Goal: Transaction & Acquisition: Purchase product/service

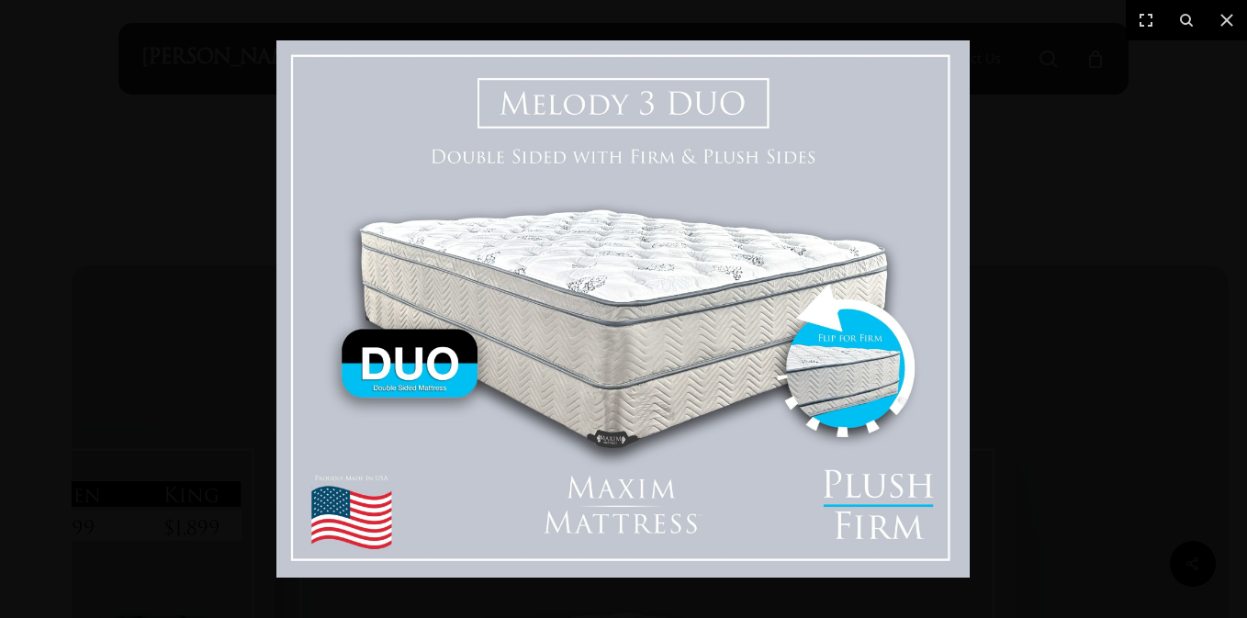
scroll to position [589, 0]
click at [783, 399] on img at bounding box center [622, 308] width 693 height 537
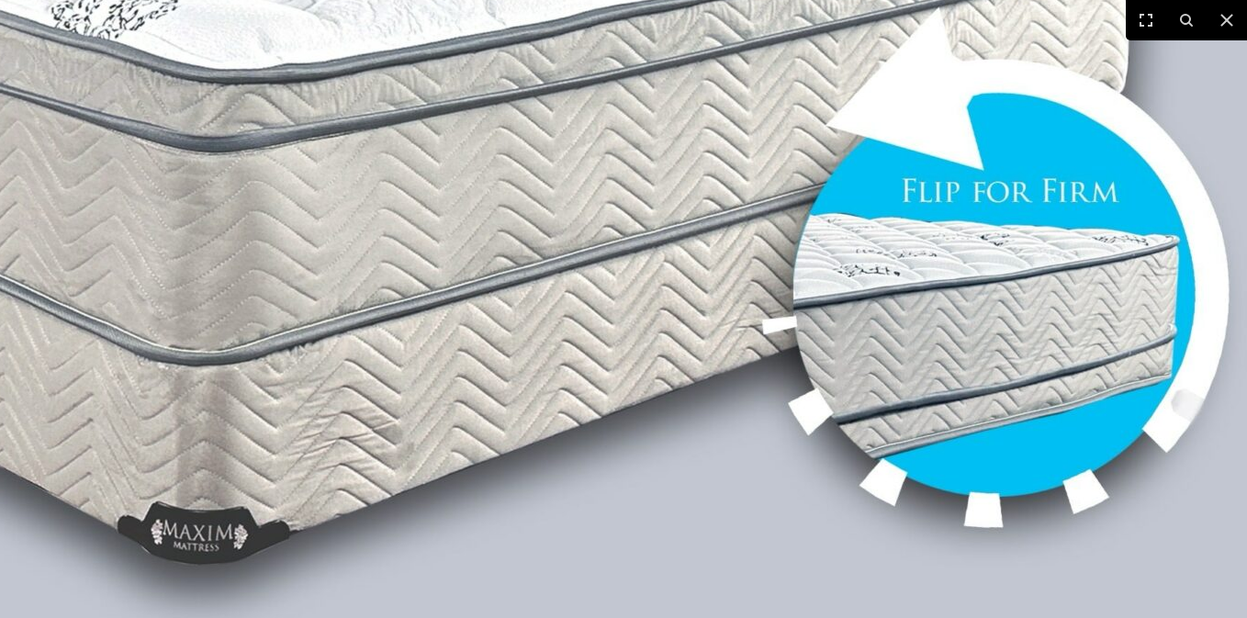
scroll to position [661, 0]
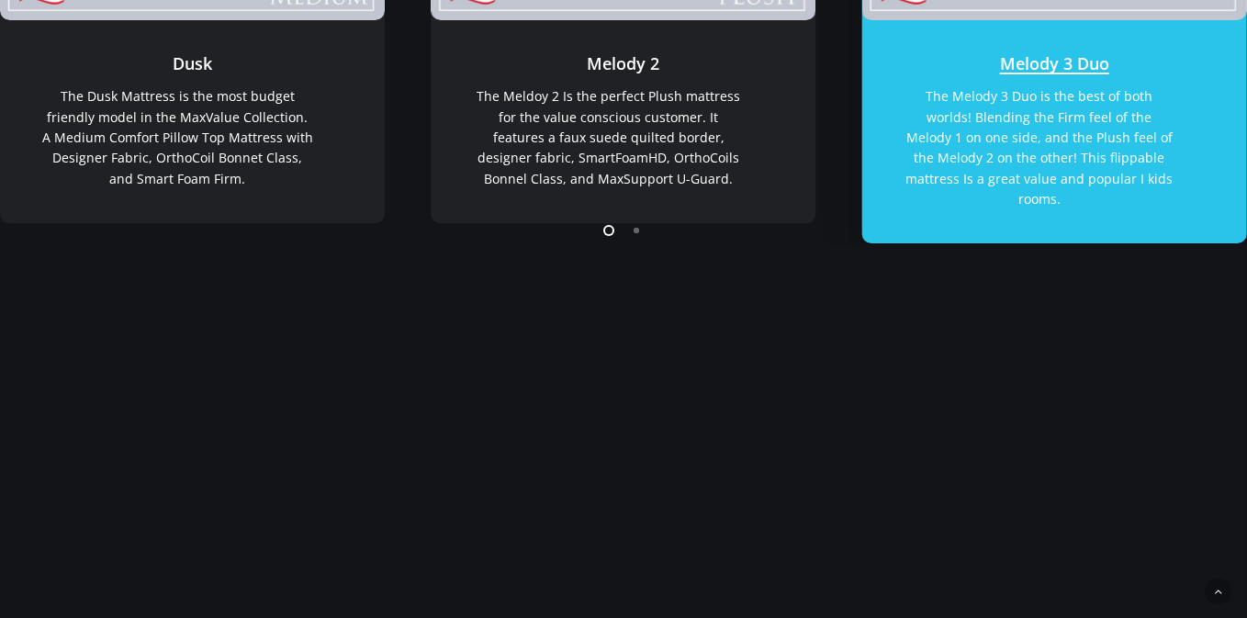
scroll to position [669, 0]
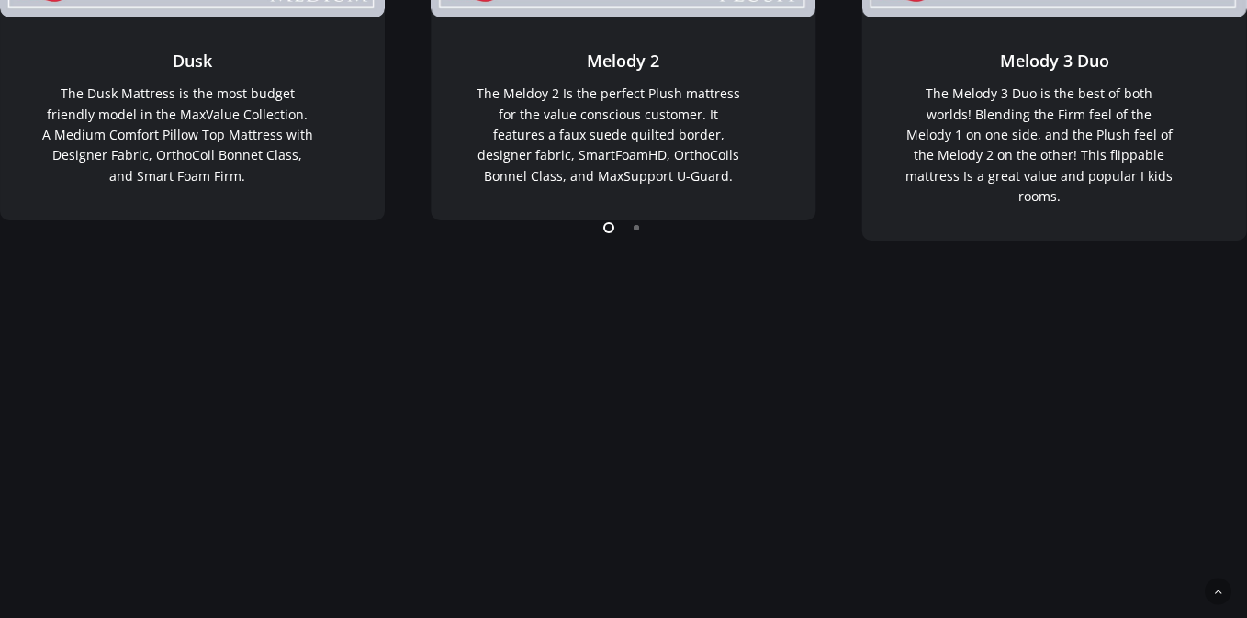
click at [639, 230] on li "Page dot 2" at bounding box center [638, 227] width 28 height 28
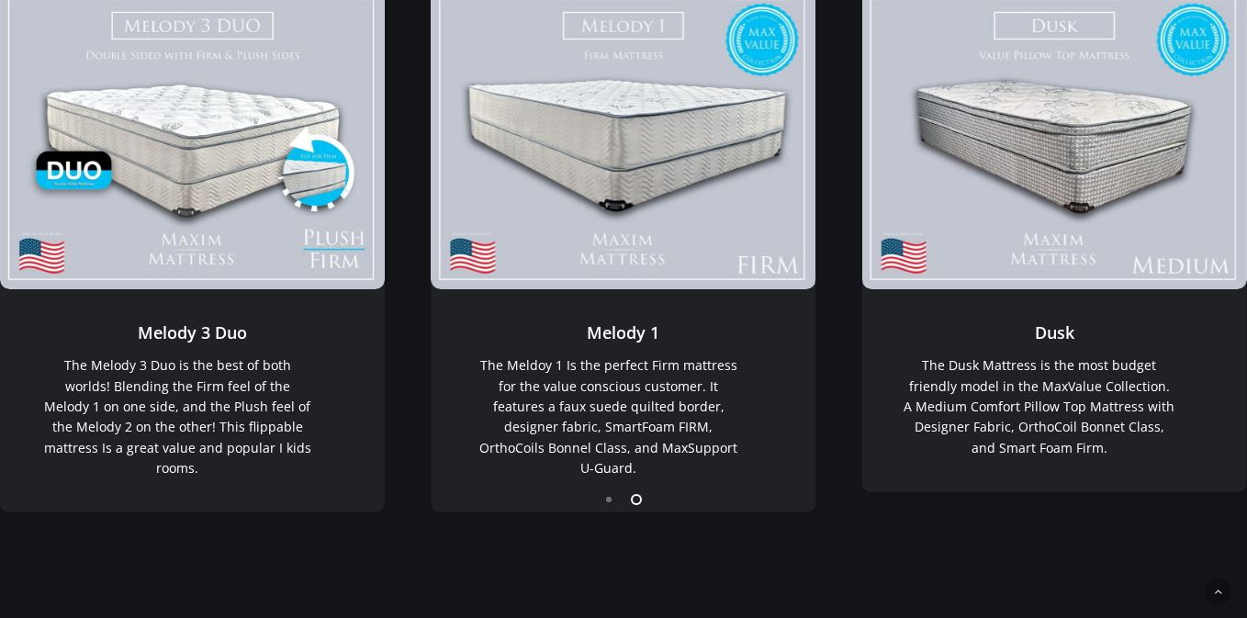
scroll to position [396, 0]
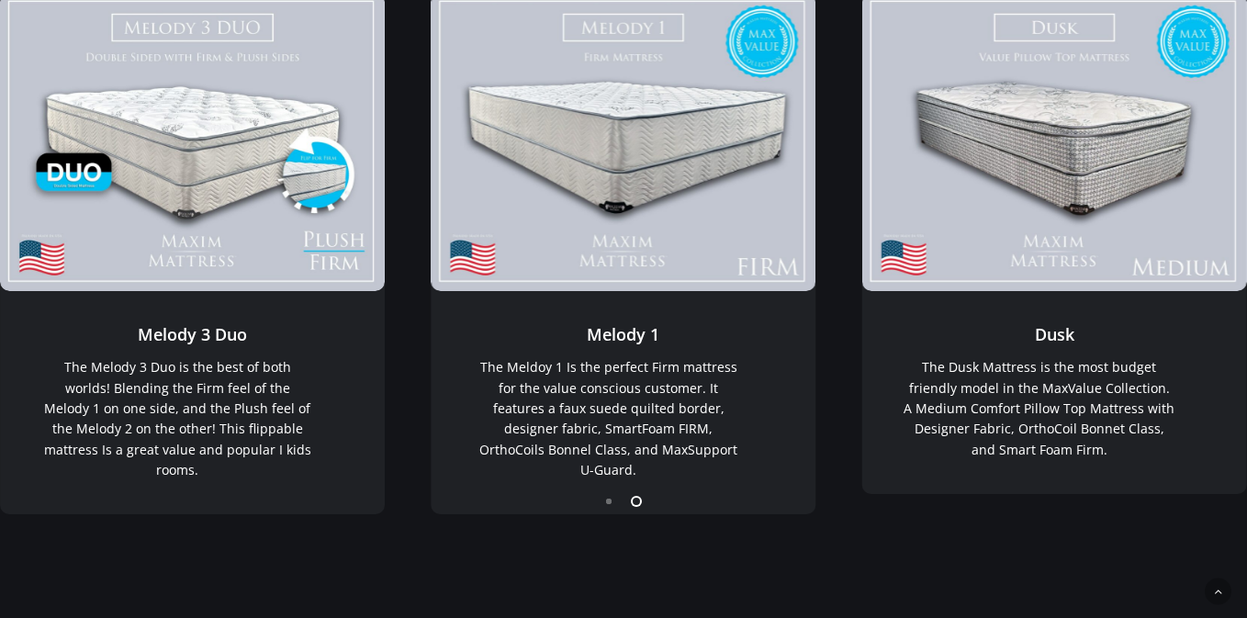
click at [613, 507] on li "Page dot 1" at bounding box center [610, 501] width 28 height 28
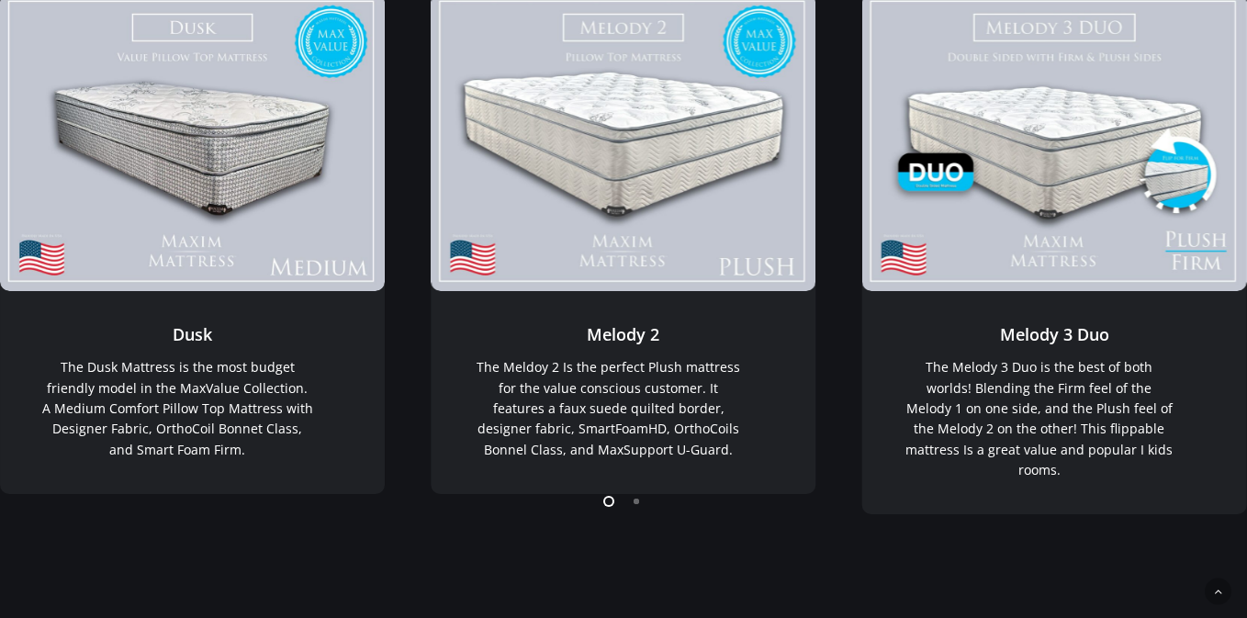
click at [631, 503] on li "Page dot 2" at bounding box center [638, 501] width 28 height 28
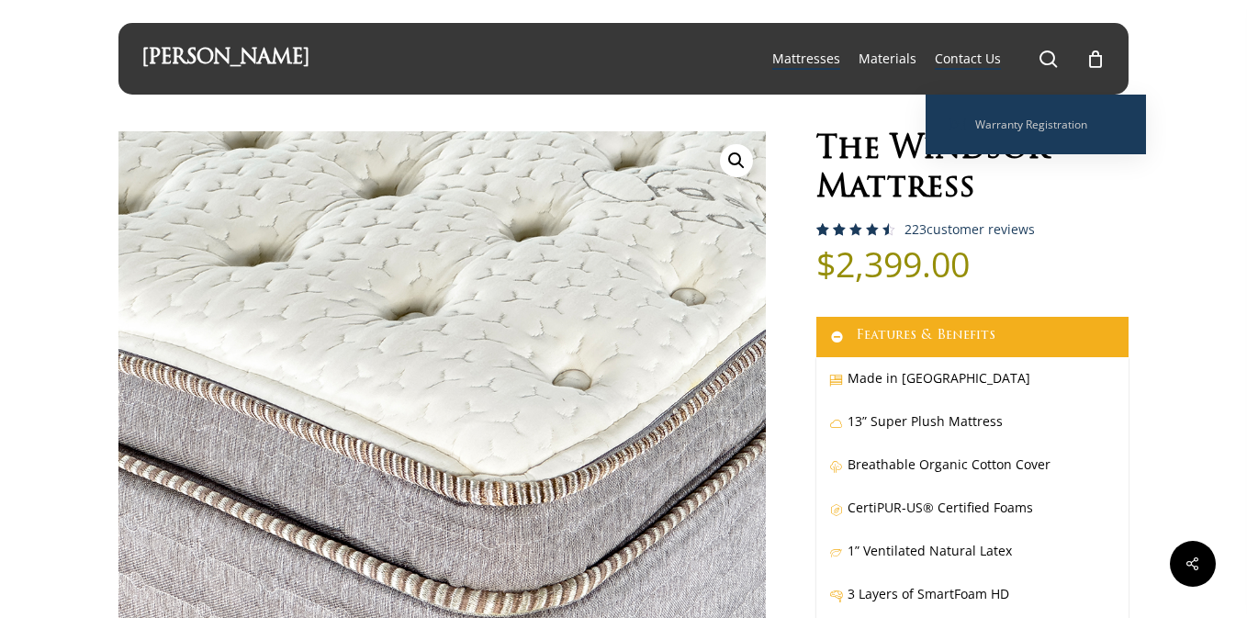
select select "EASTERN KING"
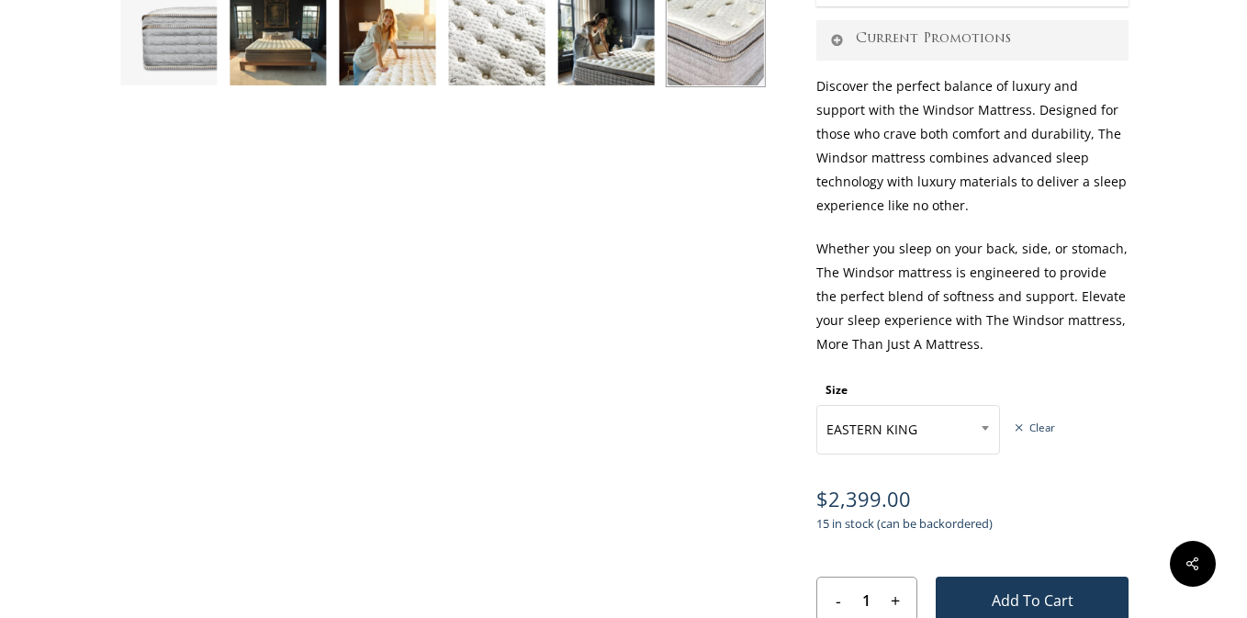
scroll to position [802, 0]
